Goal: Task Accomplishment & Management: Complete application form

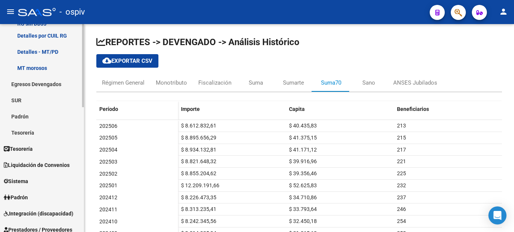
scroll to position [151, 0]
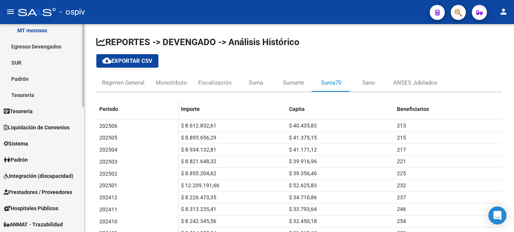
click at [52, 125] on span "Liquidación de Convenios" at bounding box center [37, 127] width 66 height 8
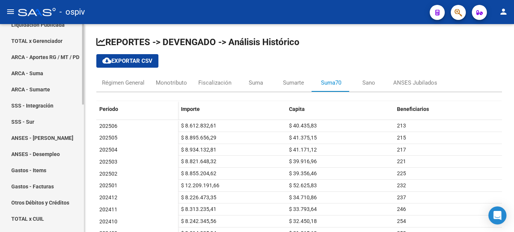
scroll to position [38, 0]
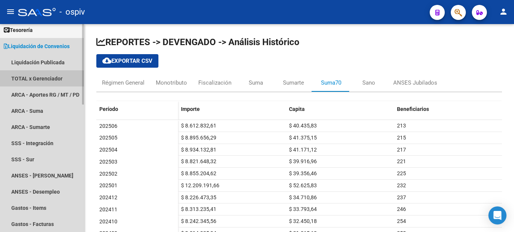
click at [43, 79] on link "TOTAL x Gerenciador" at bounding box center [42, 78] width 84 height 16
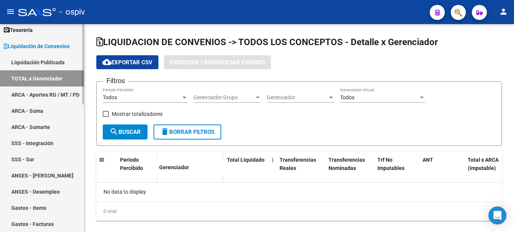
checkbox input "true"
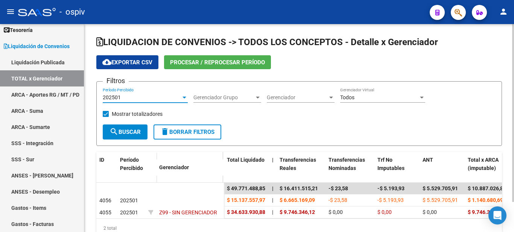
click at [181, 99] on div at bounding box center [184, 97] width 7 height 6
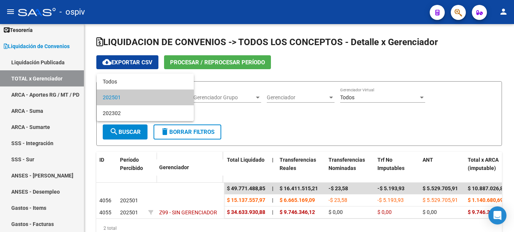
click at [146, 99] on span "202501" at bounding box center [145, 98] width 85 height 16
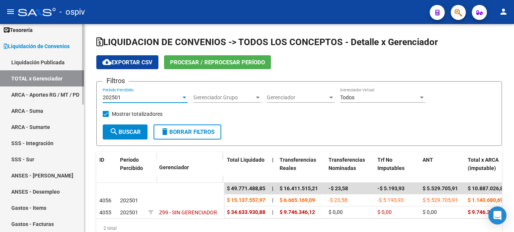
scroll to position [113, 0]
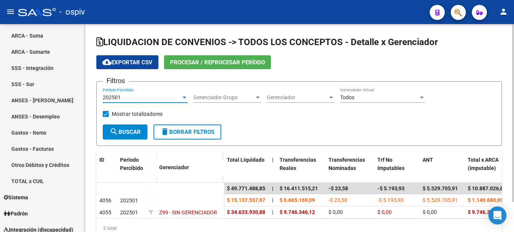
click at [245, 100] on span "Gerenciador Grupo" at bounding box center [223, 97] width 61 height 6
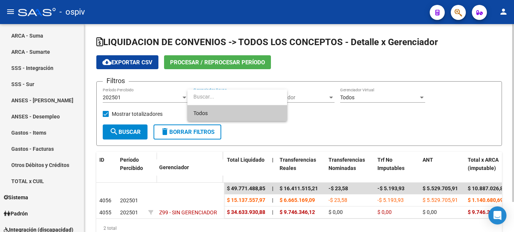
click at [231, 116] on span "Todos" at bounding box center [237, 113] width 88 height 16
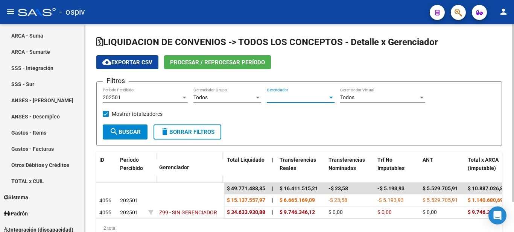
click at [308, 96] on span "Gerenciador" at bounding box center [297, 97] width 61 height 6
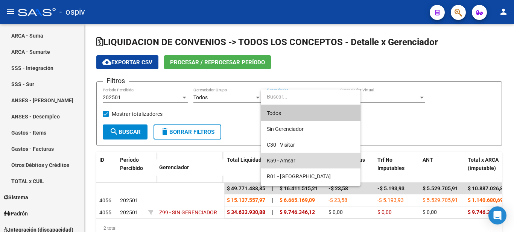
click at [300, 163] on span "K59 - Amsar" at bounding box center [311, 161] width 88 height 16
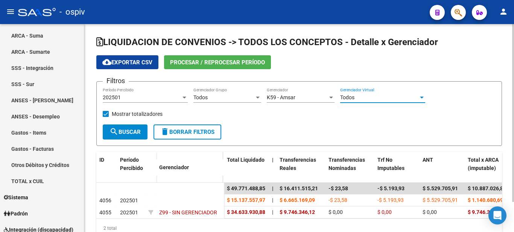
click at [390, 95] on div "Todos" at bounding box center [379, 97] width 78 height 6
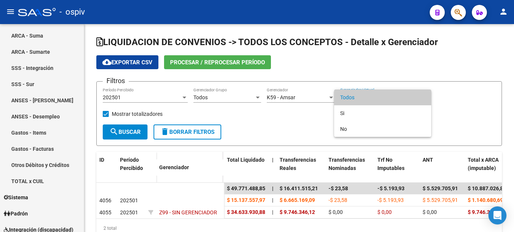
click at [471, 108] on div at bounding box center [257, 116] width 514 height 232
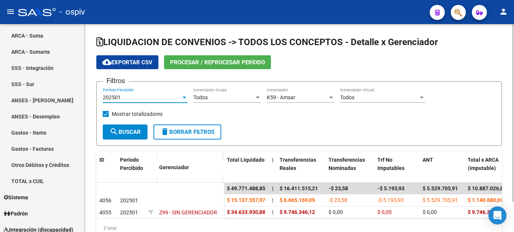
click at [129, 96] on div "202501" at bounding box center [142, 97] width 78 height 6
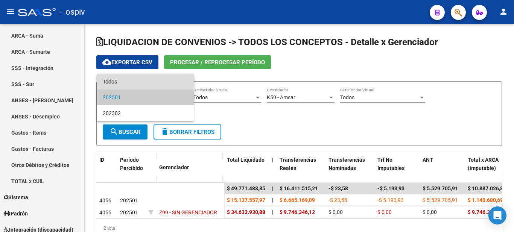
click at [132, 82] on span "Todos" at bounding box center [145, 82] width 85 height 16
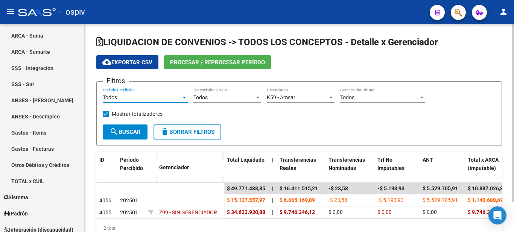
scroll to position [35, 0]
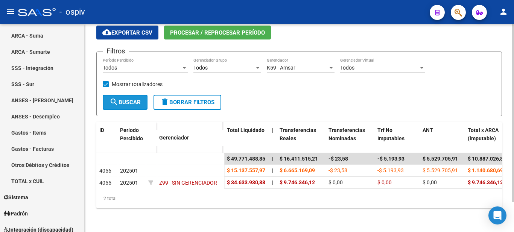
click at [123, 99] on span "search Buscar" at bounding box center [125, 102] width 31 height 7
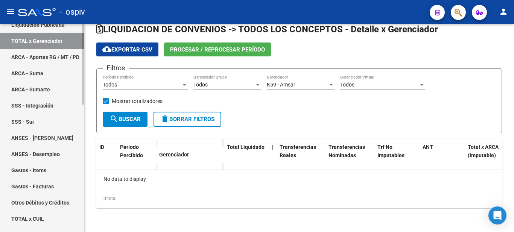
scroll to position [0, 0]
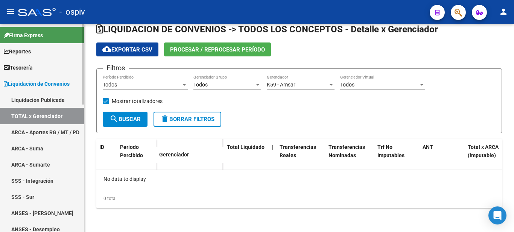
click at [32, 100] on link "Liquidación Publicada" at bounding box center [42, 100] width 84 height 16
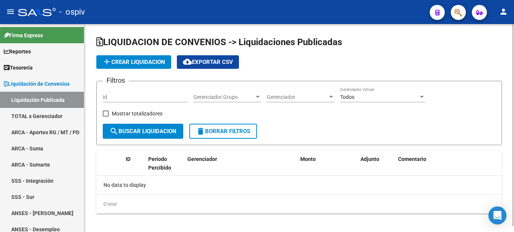
checkbox input "true"
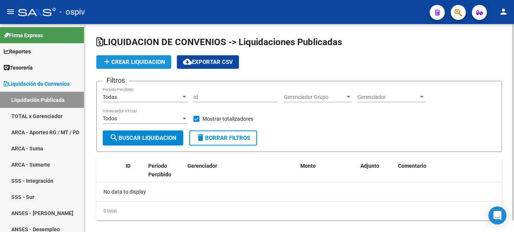
click at [116, 64] on span "add Crear Liquidacion" at bounding box center [133, 62] width 63 height 7
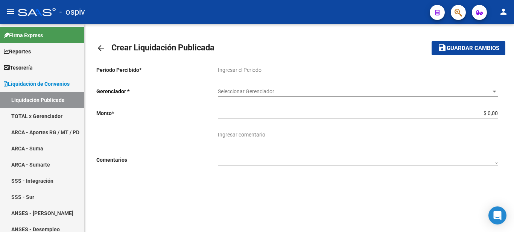
click at [278, 72] on input "Ingresar el Periodo" at bounding box center [358, 70] width 280 height 6
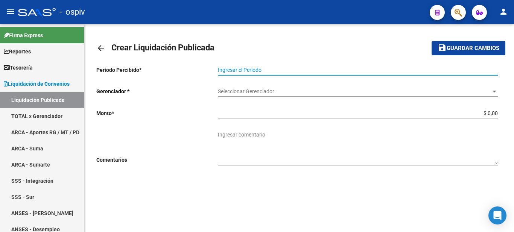
click at [236, 71] on input "Ingresar el Periodo" at bounding box center [358, 70] width 280 height 6
type input "072025"
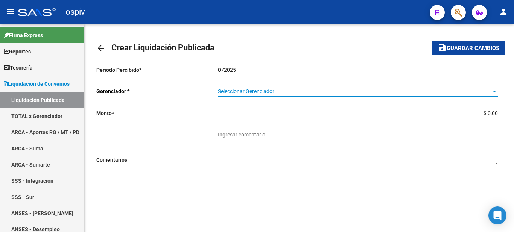
click at [272, 91] on span "Seleccionar Gerenciador" at bounding box center [354, 91] width 273 height 6
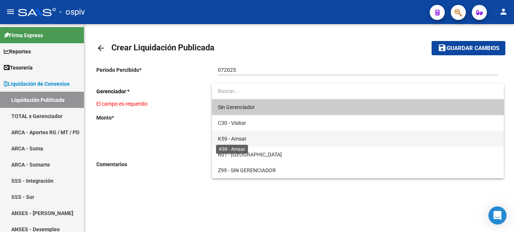
click at [234, 138] on span "K59 - Amsar" at bounding box center [232, 139] width 29 height 6
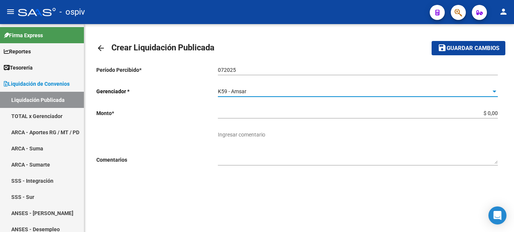
click at [282, 114] on input "$ 0,00" at bounding box center [358, 113] width 280 height 6
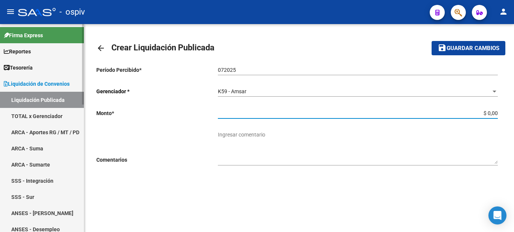
click at [43, 113] on link "TOTAL x Gerenciador" at bounding box center [42, 116] width 84 height 16
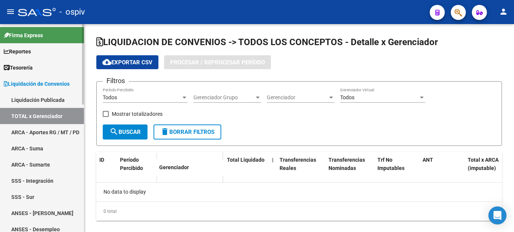
checkbox input "true"
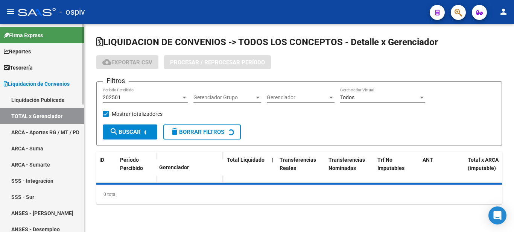
click at [61, 129] on link "ARCA - Aportes RG / MT / PD" at bounding box center [42, 132] width 84 height 16
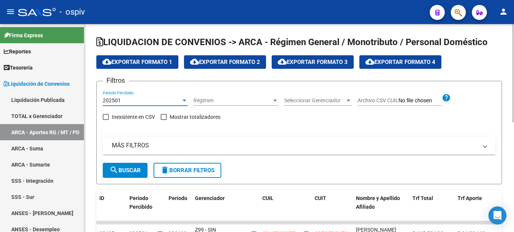
click at [174, 98] on div "202501" at bounding box center [142, 100] width 78 height 6
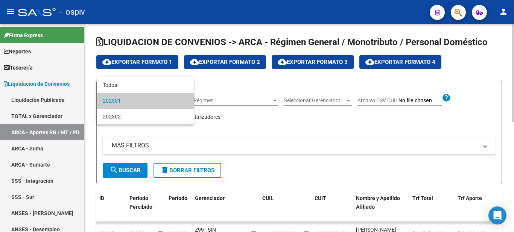
click at [174, 98] on span "202501" at bounding box center [145, 101] width 85 height 16
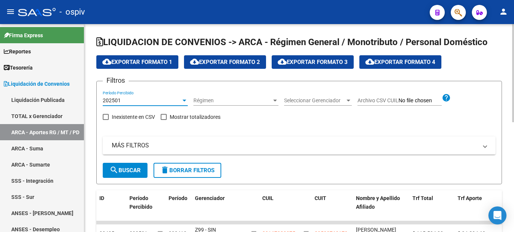
click at [174, 98] on div "202501" at bounding box center [142, 100] width 78 height 6
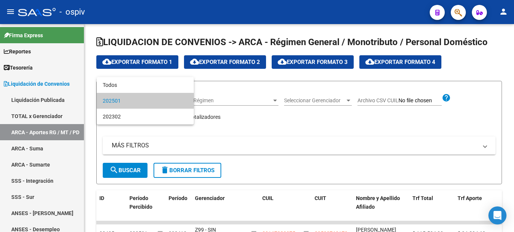
click at [277, 99] on div at bounding box center [257, 116] width 514 height 232
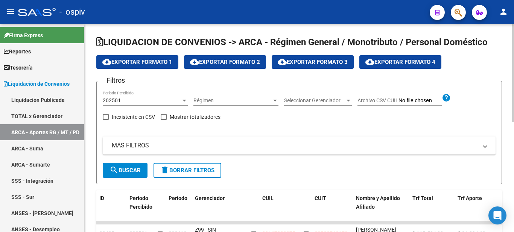
click at [276, 103] on div at bounding box center [275, 100] width 7 height 6
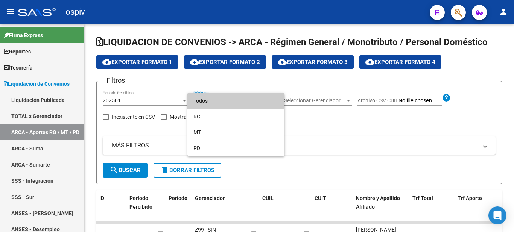
click at [349, 134] on div at bounding box center [257, 116] width 514 height 232
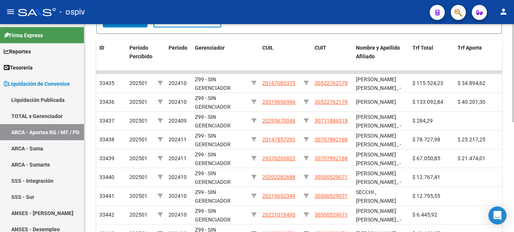
scroll to position [233, 0]
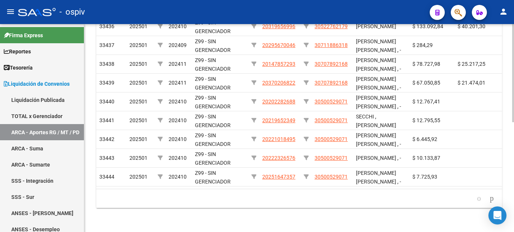
click at [316, 216] on div "LIQUIDACION DE CONVENIOS -> ARCA - Régimen General / Monotributo / Personal Dom…" at bounding box center [299, 15] width 430 height 434
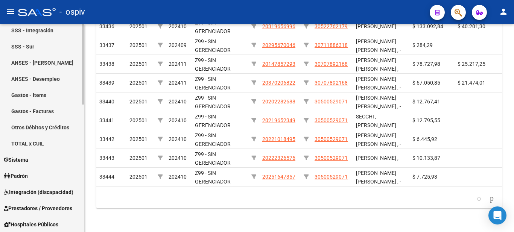
scroll to position [263, 0]
